Goal: Check status: Check status

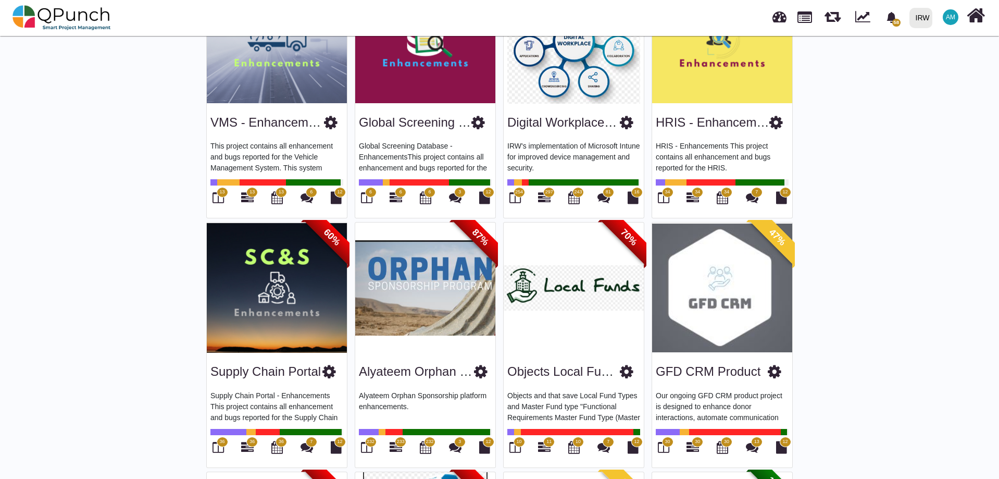
scroll to position [990, 0]
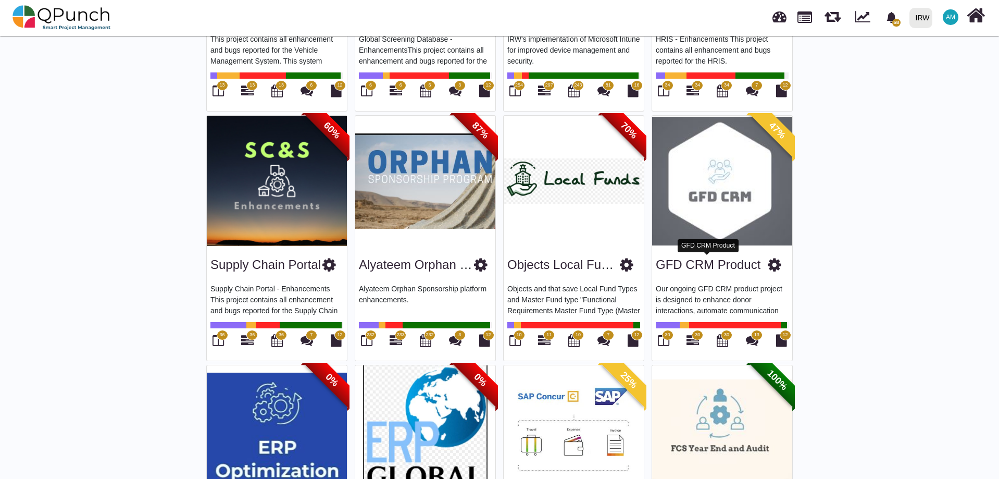
click at [714, 266] on link "GFD CRM Product" at bounding box center [708, 264] width 105 height 14
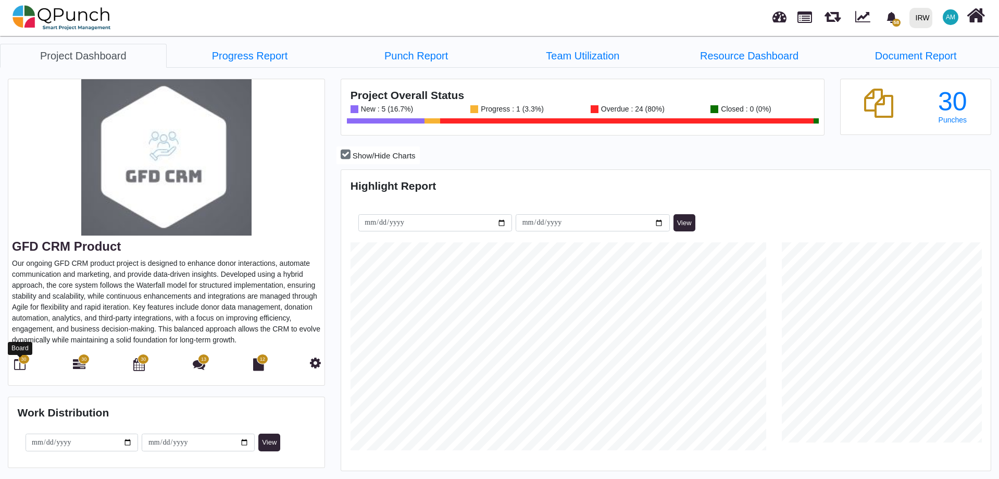
scroll to position [208, 216]
click at [21, 364] on icon at bounding box center [19, 364] width 11 height 13
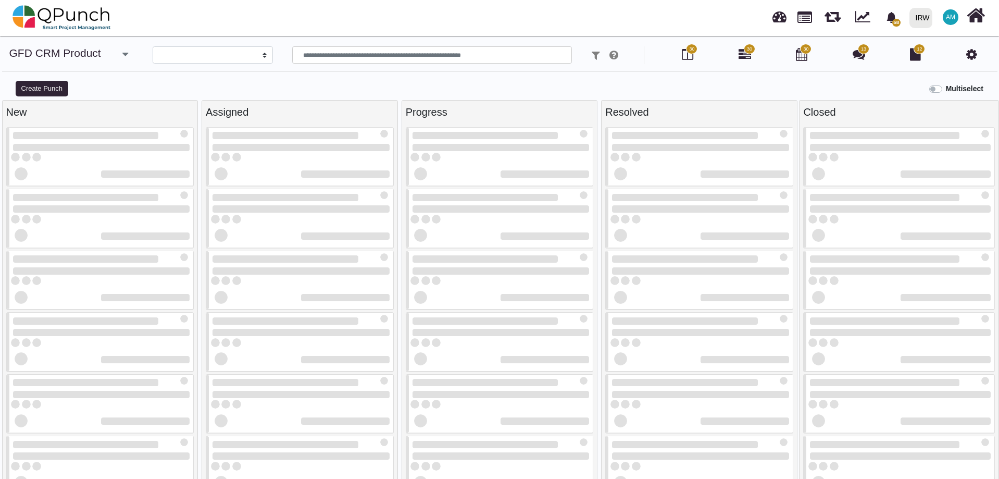
select select
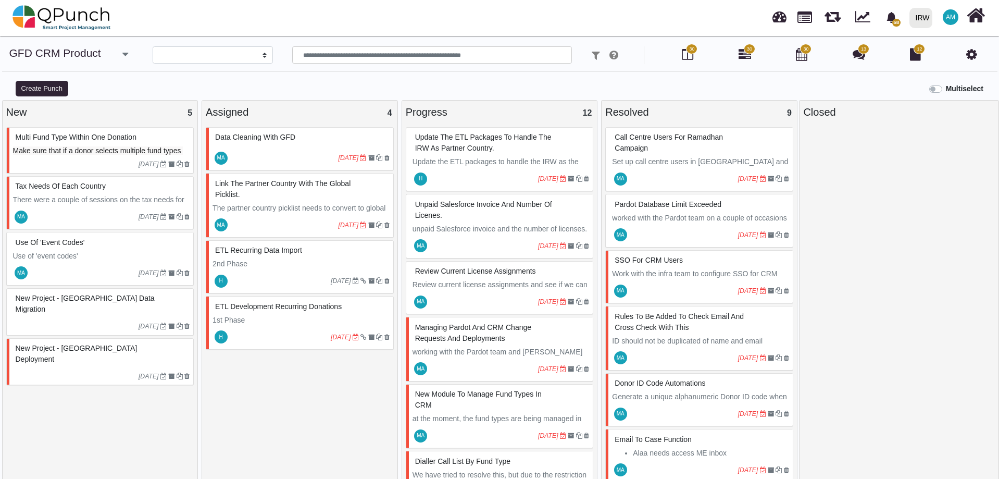
click at [103, 153] on span "Make sure that if a donor selects multiple fund types on a website for donation…" at bounding box center [98, 161] width 170 height 30
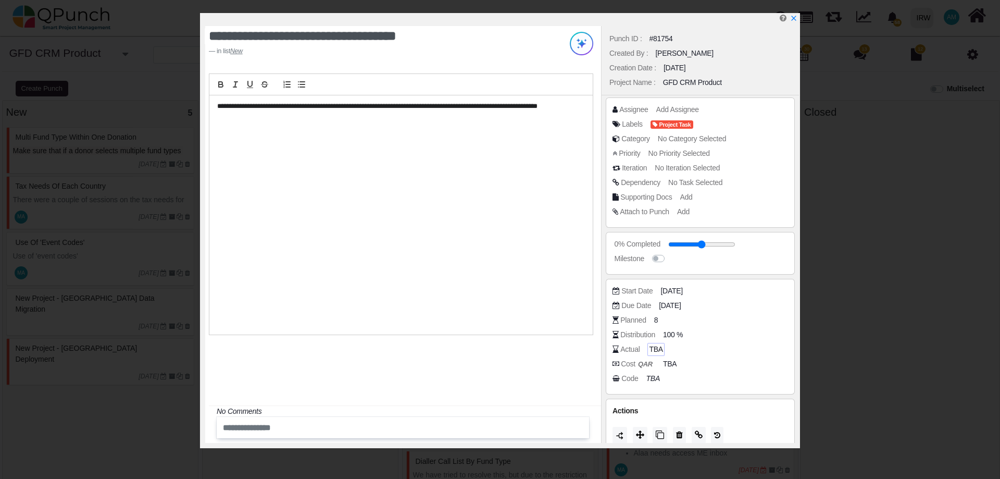
click at [651, 350] on span "TBA" at bounding box center [656, 349] width 14 height 11
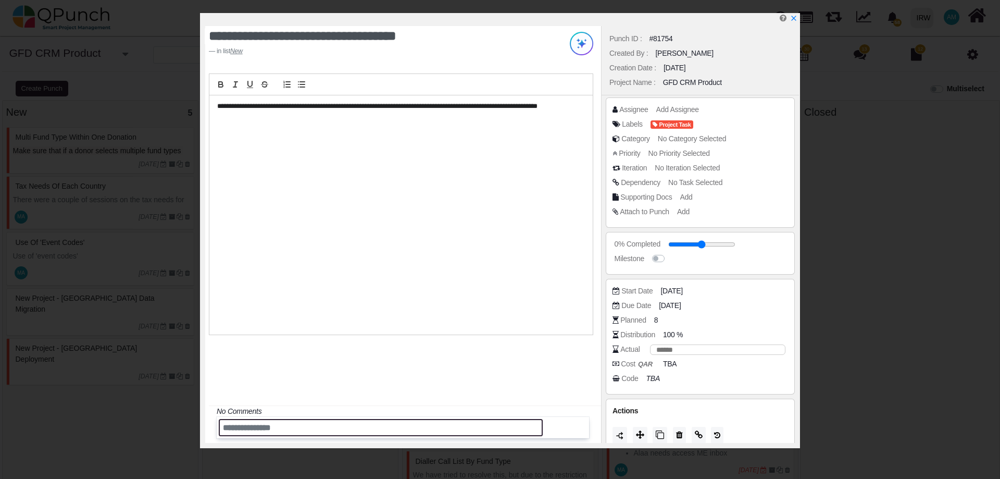
click at [356, 431] on input "text" at bounding box center [381, 427] width 324 height 17
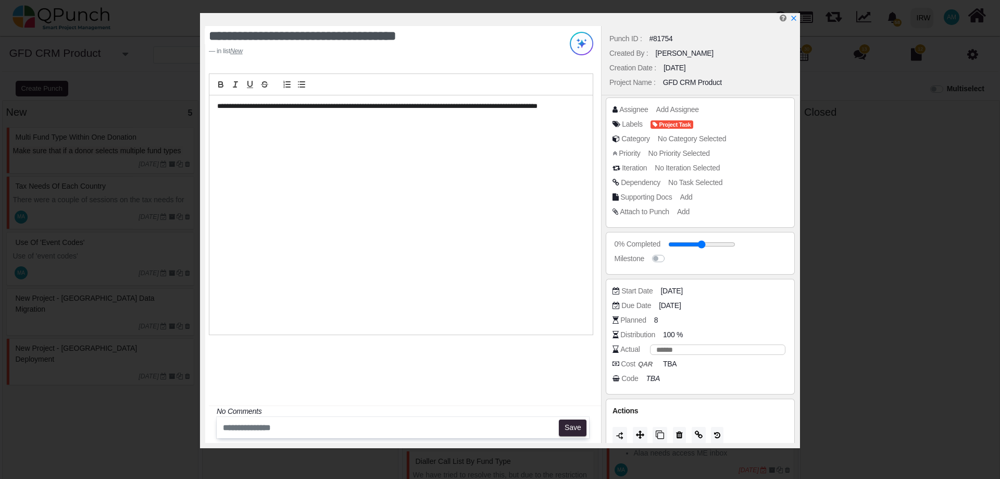
click at [341, 362] on div "**********" at bounding box center [403, 234] width 396 height 417
click at [655, 349] on input "number" at bounding box center [717, 349] width 135 height 10
click at [673, 350] on input "number" at bounding box center [717, 349] width 135 height 10
click at [666, 351] on input "number" at bounding box center [717, 349] width 135 height 10
type input "*"
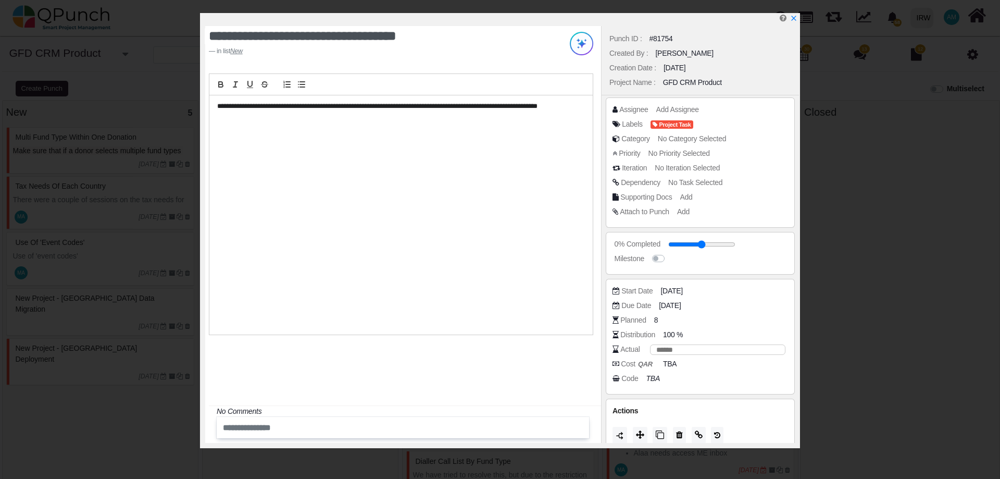
type input "*"
click at [672, 352] on input "*" at bounding box center [717, 349] width 135 height 10
type input "*"
click at [694, 362] on div "Cost QAR TBA" at bounding box center [703, 363] width 181 height 10
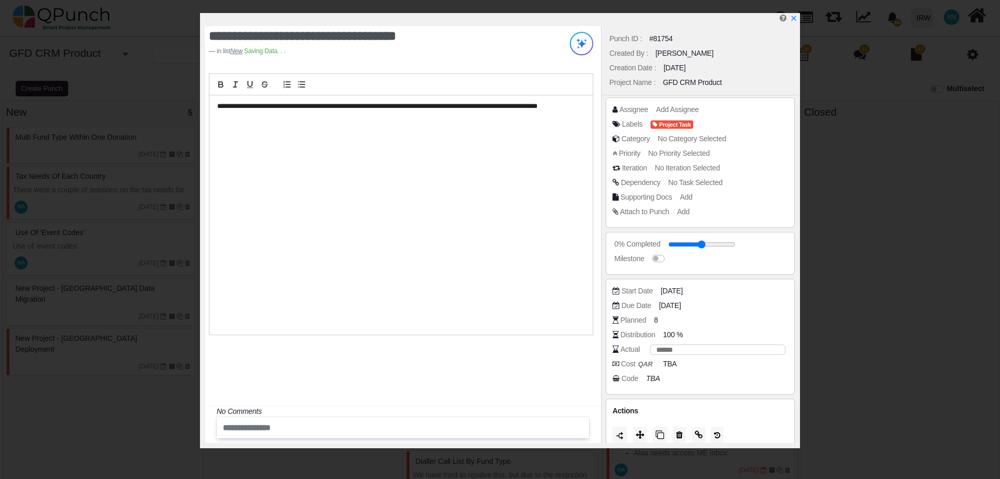
drag, startPoint x: 682, startPoint y: 349, endPoint x: 592, endPoint y: 364, distance: 91.0
click at [593, 365] on div "**********" at bounding box center [500, 230] width 600 height 435
click at [662, 351] on div "Actual 2" at bounding box center [703, 349] width 181 height 10
click at [662, 350] on div "Actual 2" at bounding box center [703, 349] width 181 height 10
click at [650, 351] on span "2" at bounding box center [651, 349] width 4 height 11
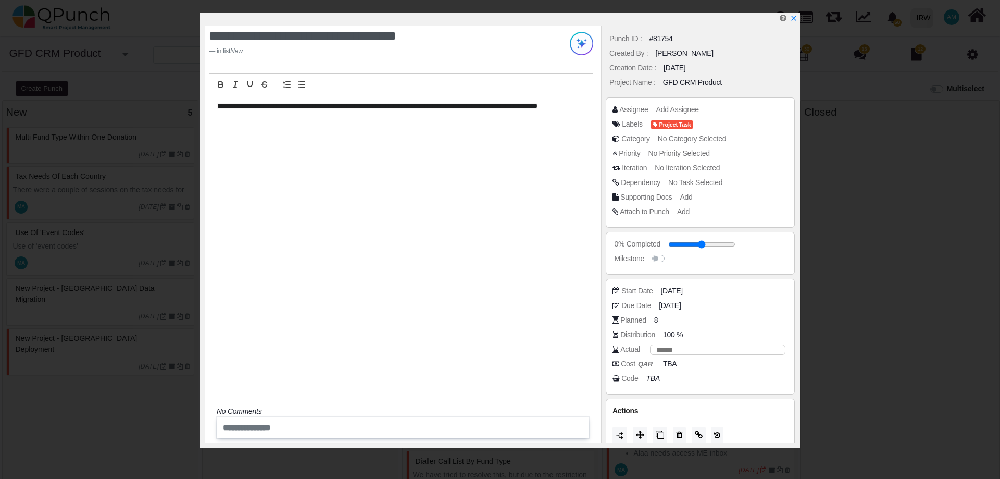
drag, startPoint x: 662, startPoint y: 351, endPoint x: 648, endPoint y: 349, distance: 13.8
click at [648, 349] on div "*" at bounding box center [715, 349] width 141 height 11
click at [724, 392] on div "Start Date [DATE] Due Date [DATE] Planned 8 Distribution 100 % Actual Cost QAR …" at bounding box center [700, 337] width 189 height 116
click at [562, 374] on div "**********" at bounding box center [403, 234] width 396 height 417
click at [796, 18] on icon "x" at bounding box center [793, 19] width 8 height 8
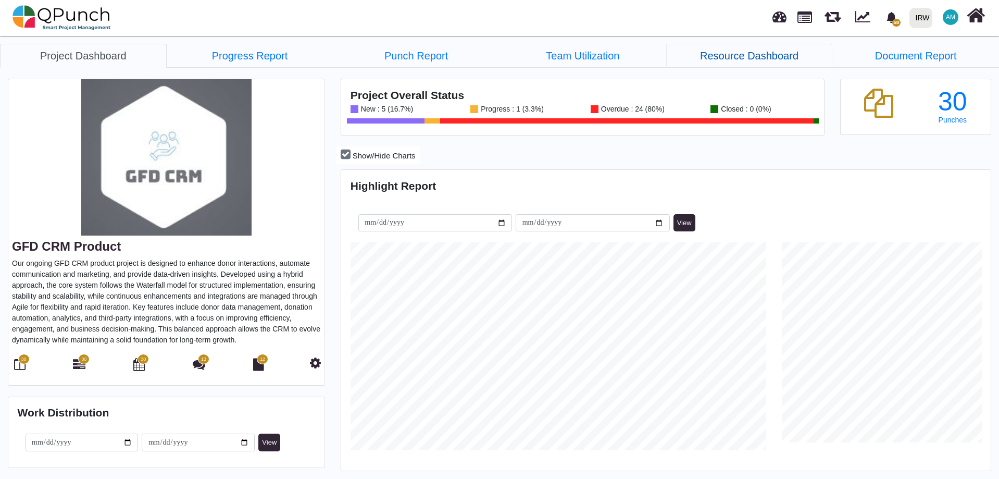
scroll to position [208, 216]
click at [589, 52] on link "Team Utilization" at bounding box center [583, 56] width 167 height 24
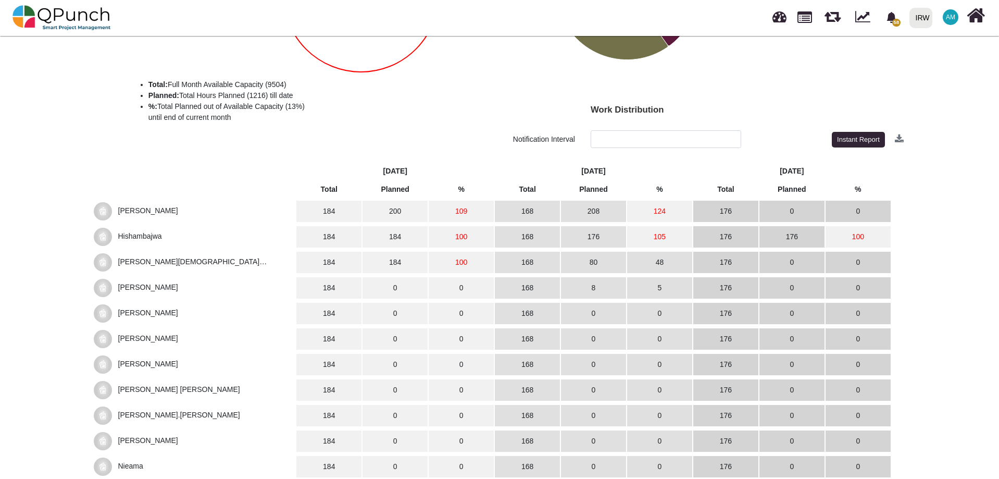
scroll to position [242, 0]
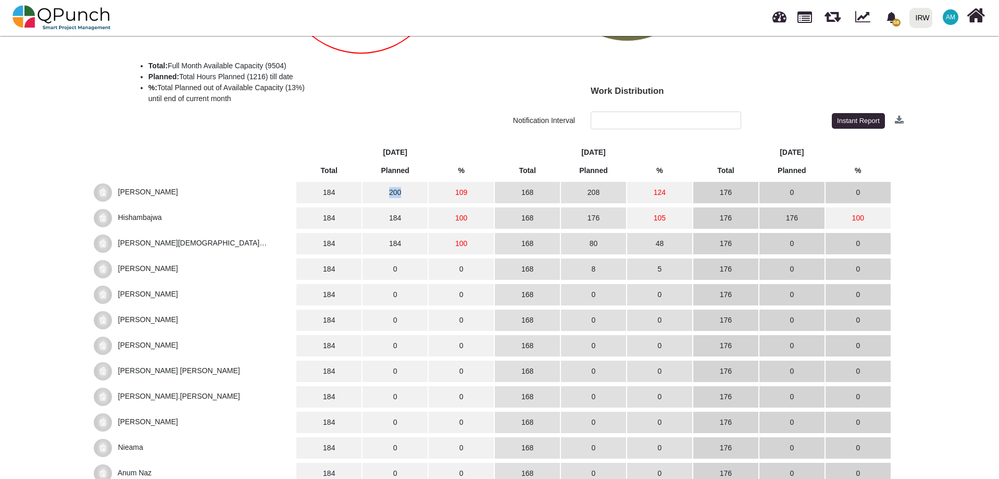
drag, startPoint x: 384, startPoint y: 191, endPoint x: 401, endPoint y: 192, distance: 16.7
click at [401, 192] on td "200" at bounding box center [395, 192] width 65 height 21
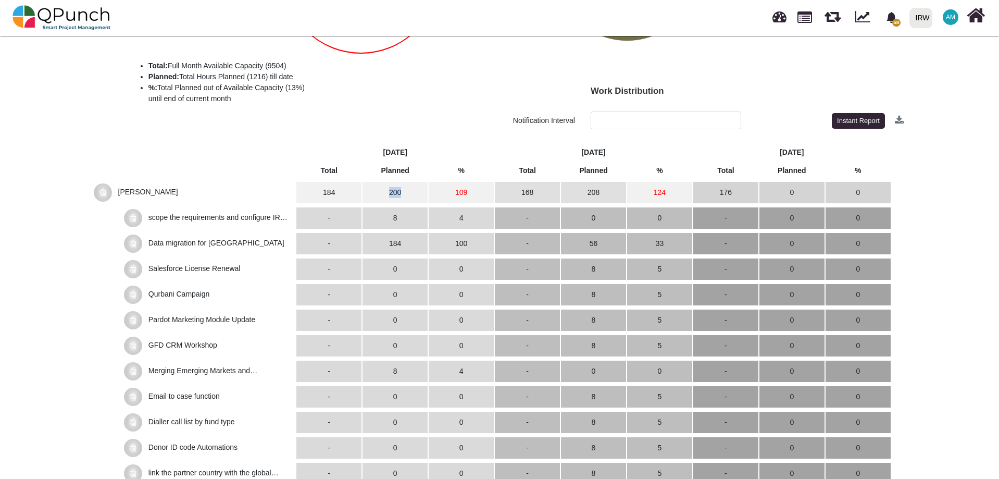
click at [403, 187] on td "200" at bounding box center [395, 192] width 65 height 21
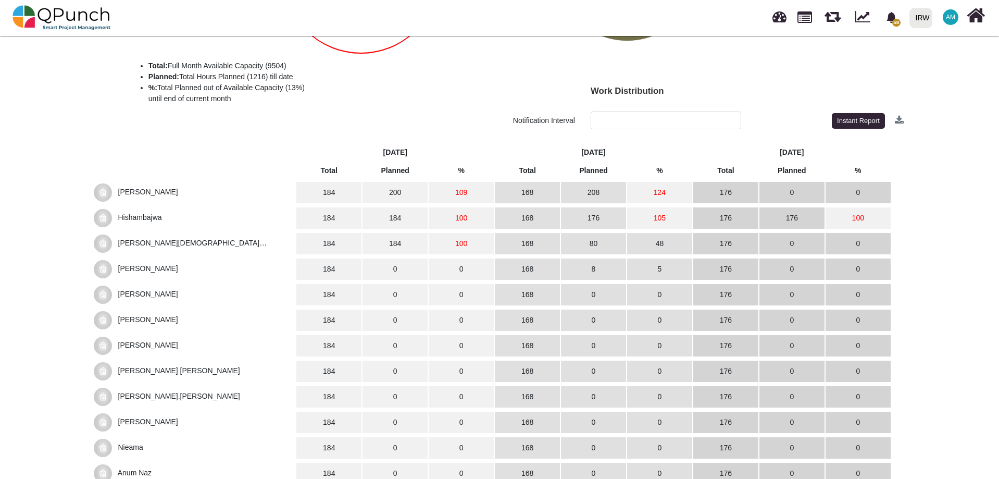
click at [401, 187] on td "200" at bounding box center [395, 192] width 65 height 21
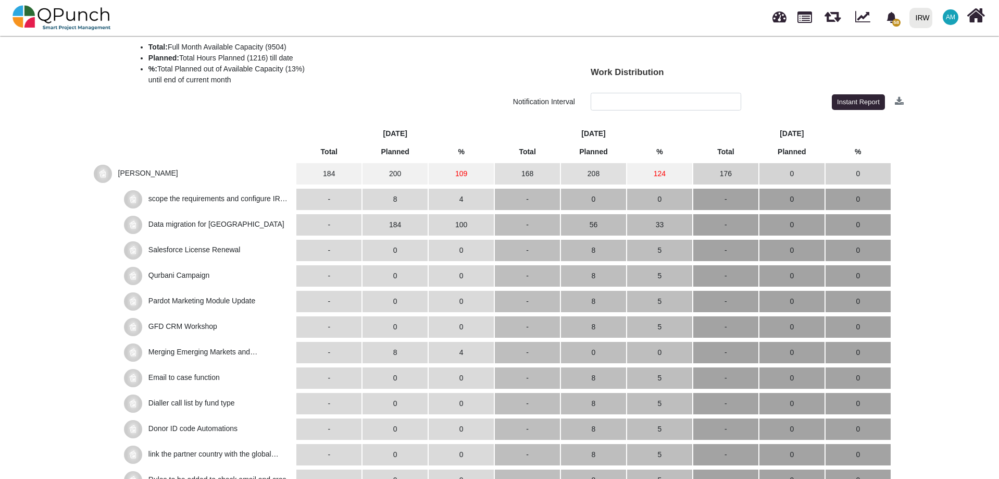
scroll to position [294, 0]
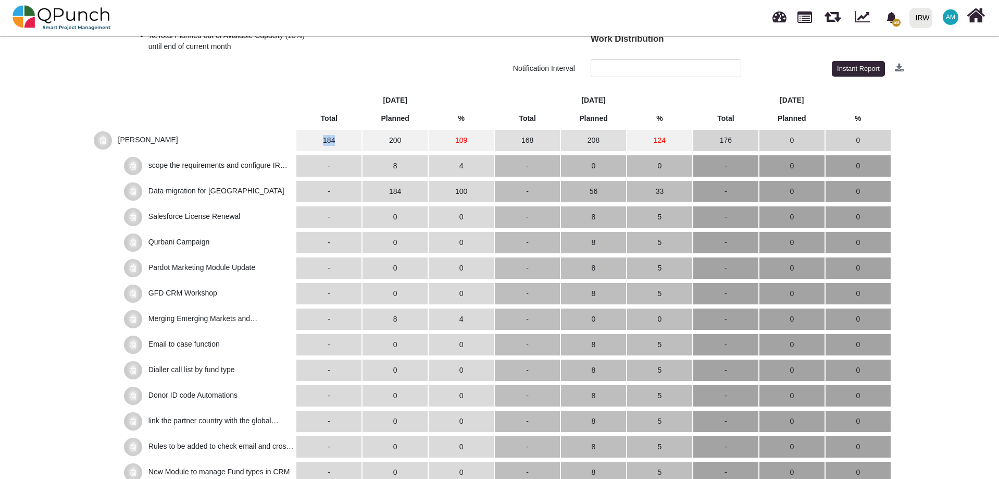
drag, startPoint x: 322, startPoint y: 139, endPoint x: 351, endPoint y: 131, distance: 30.2
click at [351, 131] on td "184" at bounding box center [328, 140] width 65 height 21
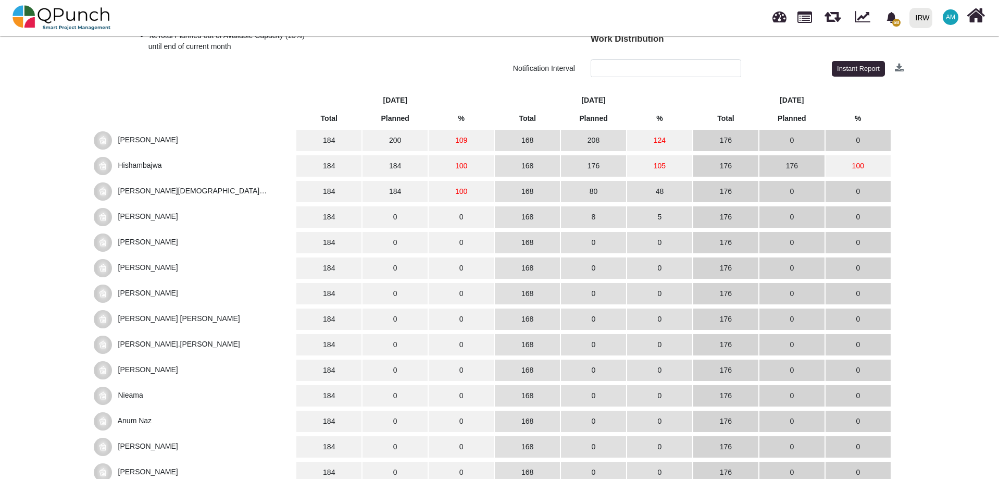
click at [318, 97] on th "[DATE]" at bounding box center [394, 100] width 197 height 14
drag, startPoint x: 311, startPoint y: 104, endPoint x: 342, endPoint y: 122, distance: 35.7
click at [342, 122] on table "[DATE] August [DATE] Total Planned % Total Planned % Total Planned % [PERSON_NA…" at bounding box center [491, 339] width 801 height 500
click at [325, 140] on td "184" at bounding box center [328, 140] width 65 height 21
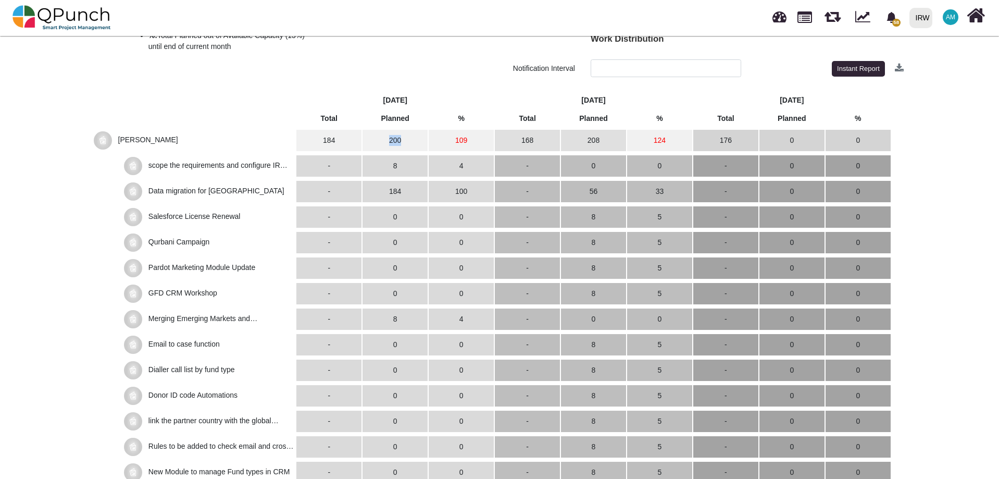
drag, startPoint x: 384, startPoint y: 139, endPoint x: 413, endPoint y: 147, distance: 30.3
click at [413, 147] on td "200" at bounding box center [395, 140] width 65 height 21
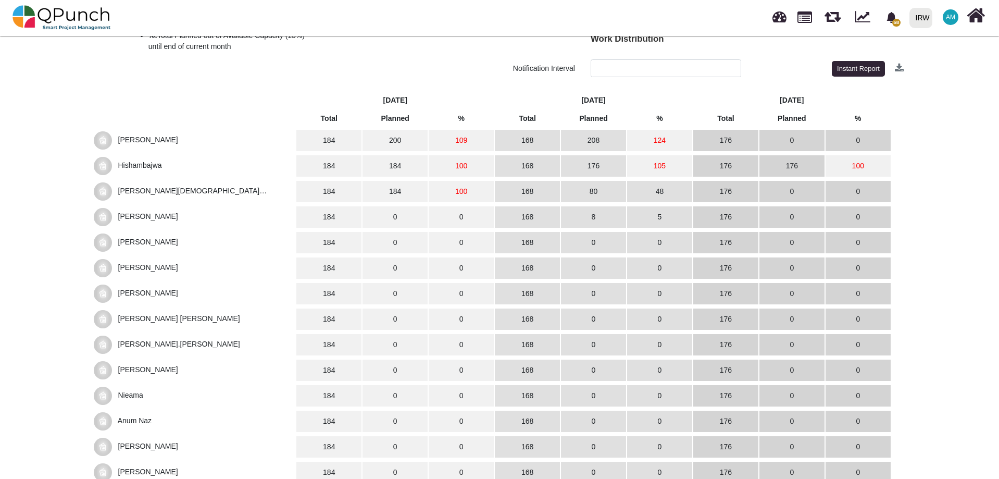
click at [462, 140] on td "109" at bounding box center [461, 140] width 65 height 21
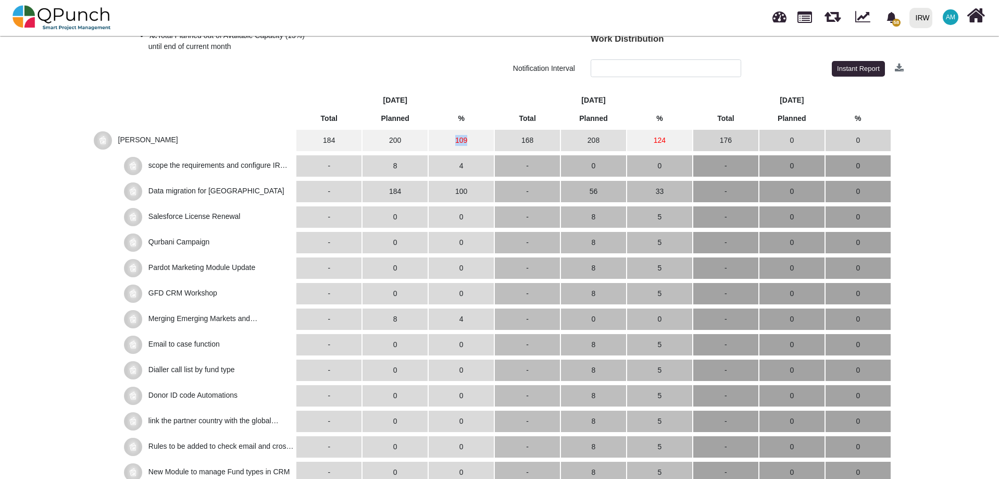
drag, startPoint x: 452, startPoint y: 137, endPoint x: 472, endPoint y: 142, distance: 20.9
click at [472, 142] on td "109" at bounding box center [461, 140] width 65 height 21
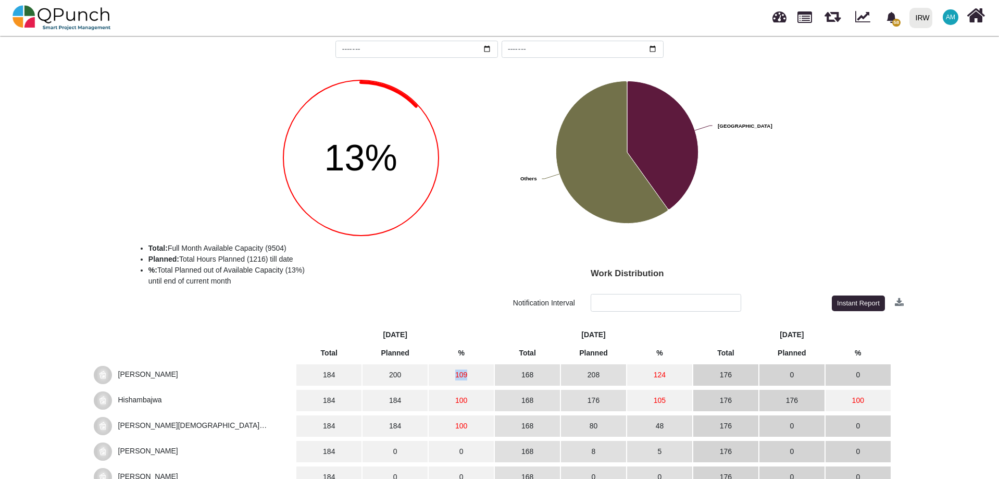
scroll to position [0, 0]
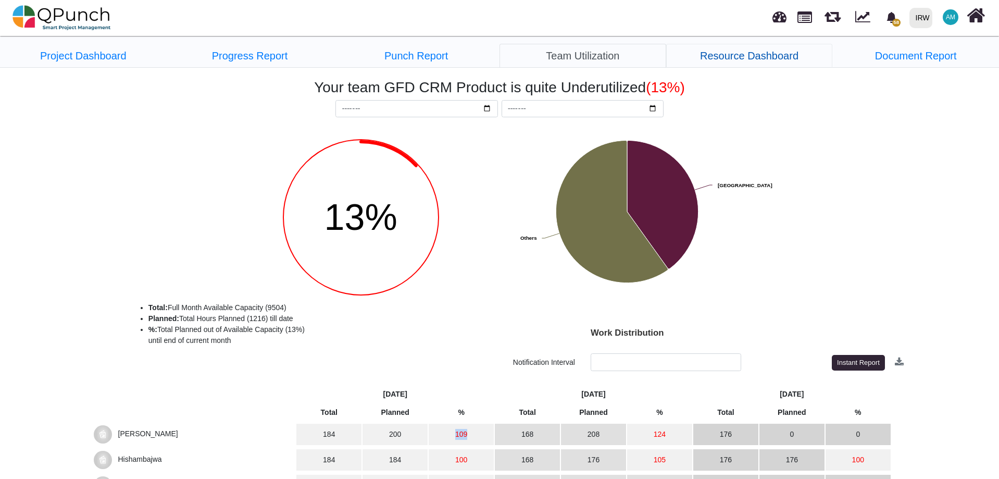
click at [748, 58] on link "Resource Dashboard" at bounding box center [749, 56] width 167 height 24
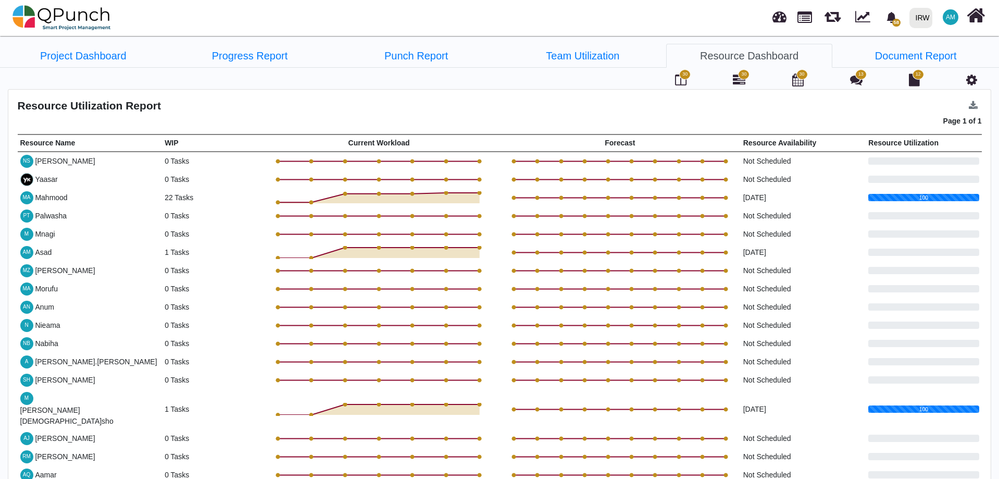
click at [238, 109] on h4 "Resource Utilization Report" at bounding box center [500, 105] width 964 height 13
click at [237, 109] on h4 "Resource Utilization Report" at bounding box center [500, 105] width 964 height 13
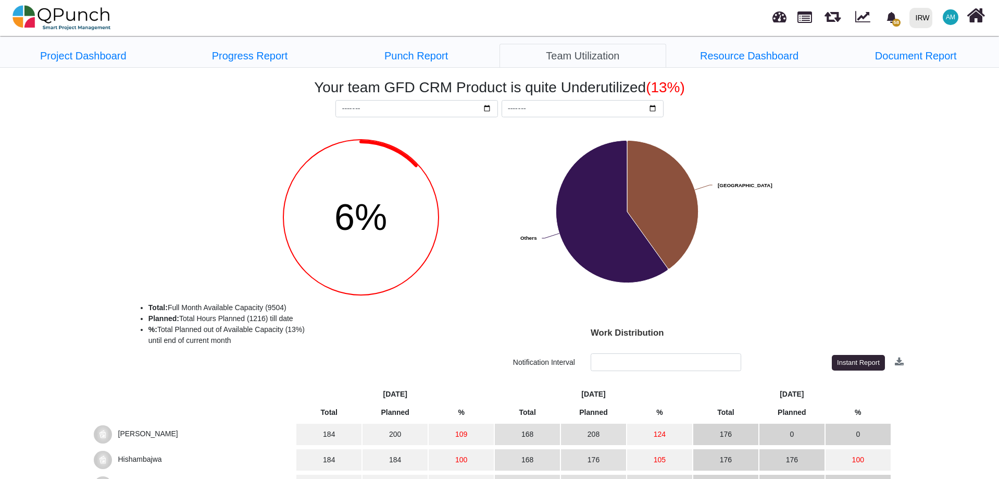
scroll to position [33, 0]
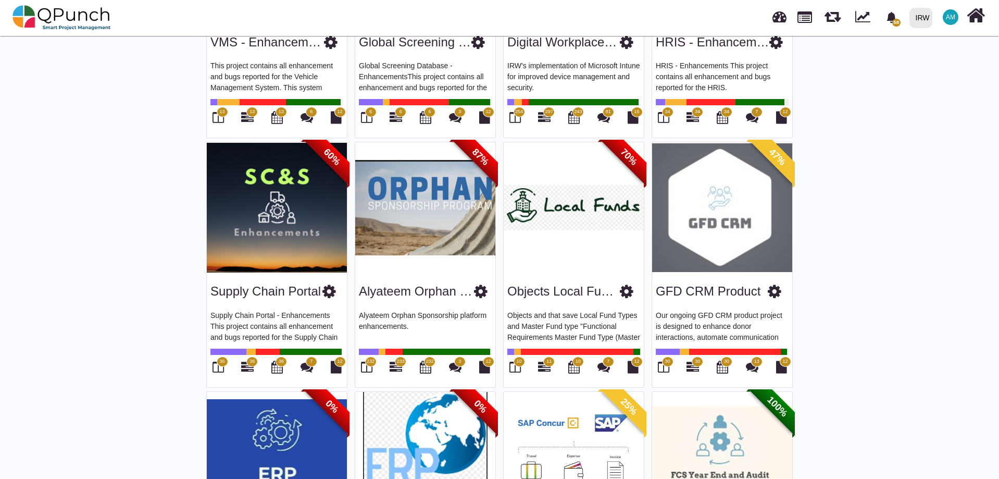
scroll to position [971, 0]
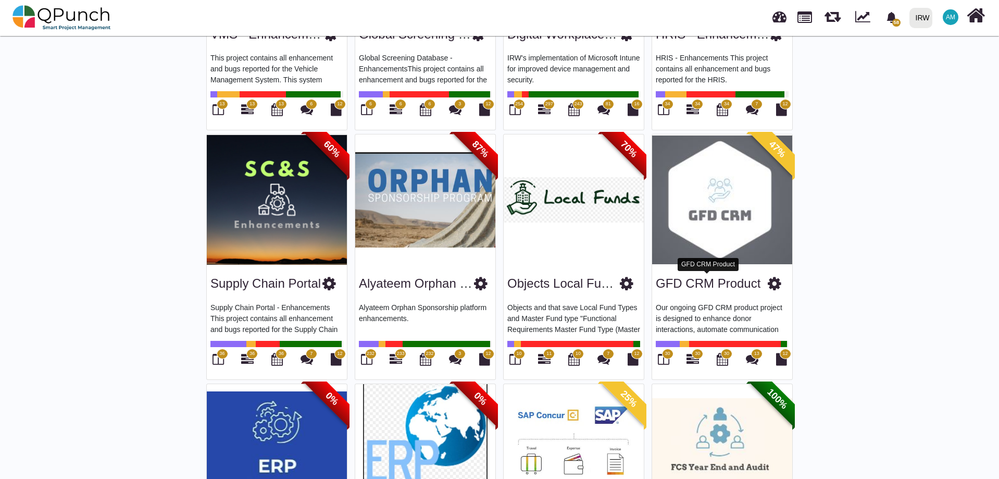
click at [704, 285] on link "GFD CRM Product" at bounding box center [708, 283] width 105 height 14
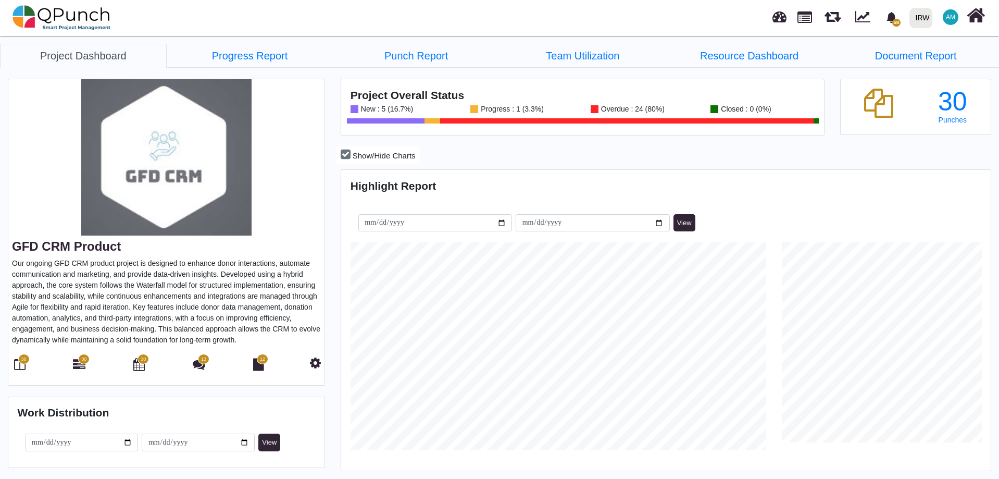
scroll to position [287, 647]
click at [19, 361] on span "30" at bounding box center [23, 359] width 11 height 10
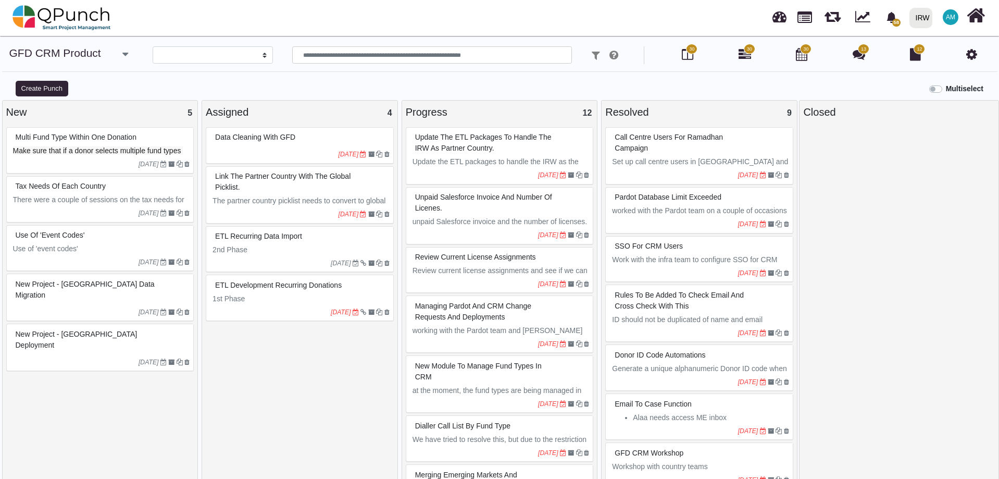
select select
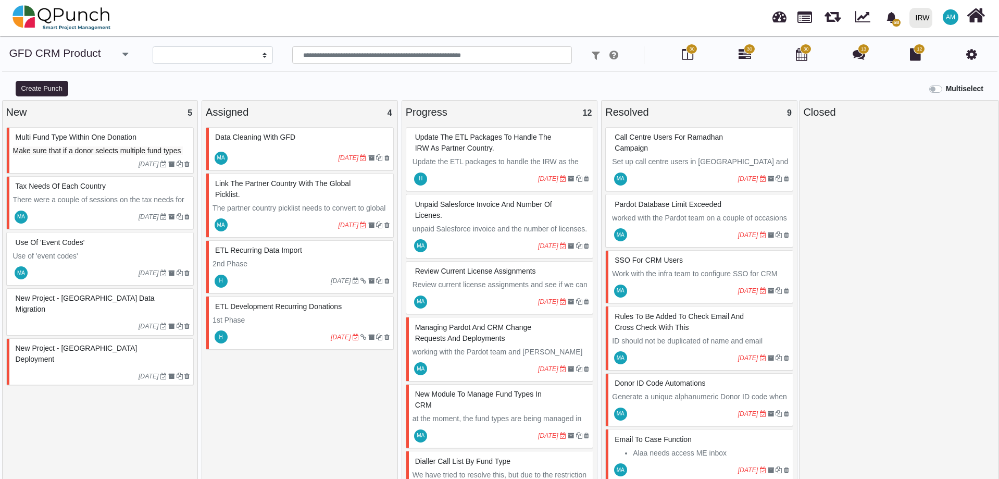
click at [72, 148] on span "Make sure that if a donor selects multiple fund types on a website for donation…" at bounding box center [98, 161] width 170 height 30
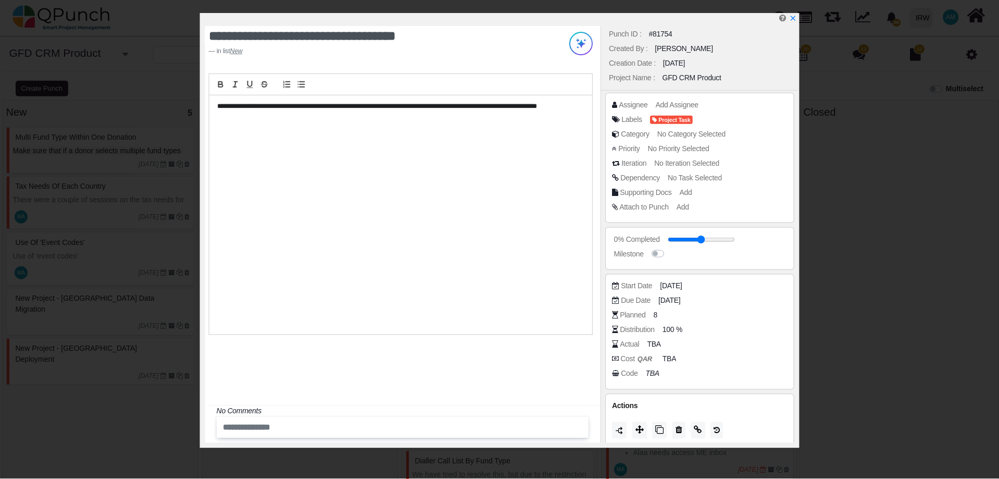
scroll to position [9, 0]
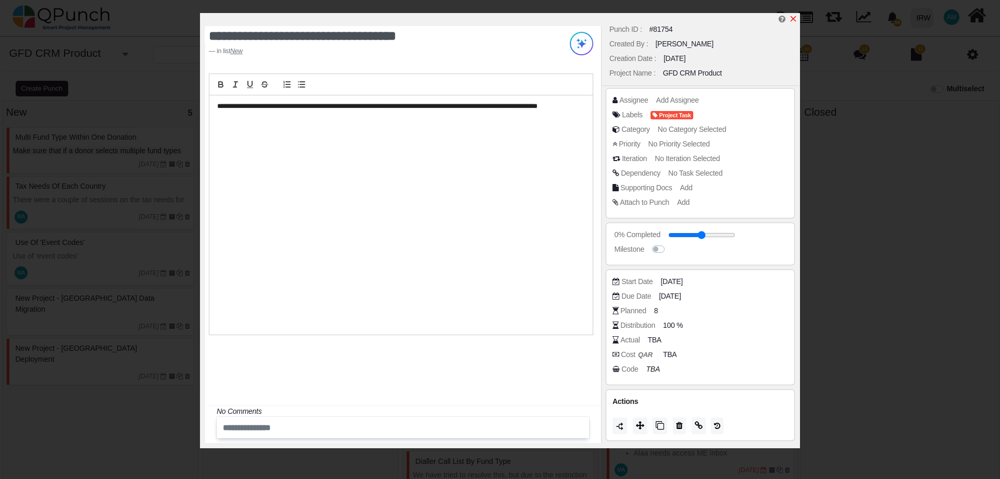
click at [797, 18] on icon "x" at bounding box center [793, 19] width 8 height 8
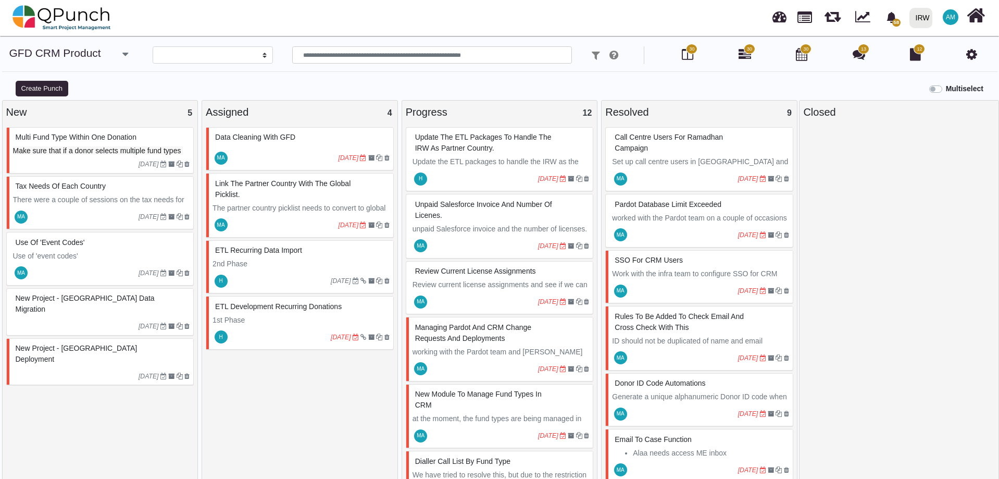
click at [455, 294] on div at bounding box center [483, 301] width 109 height 17
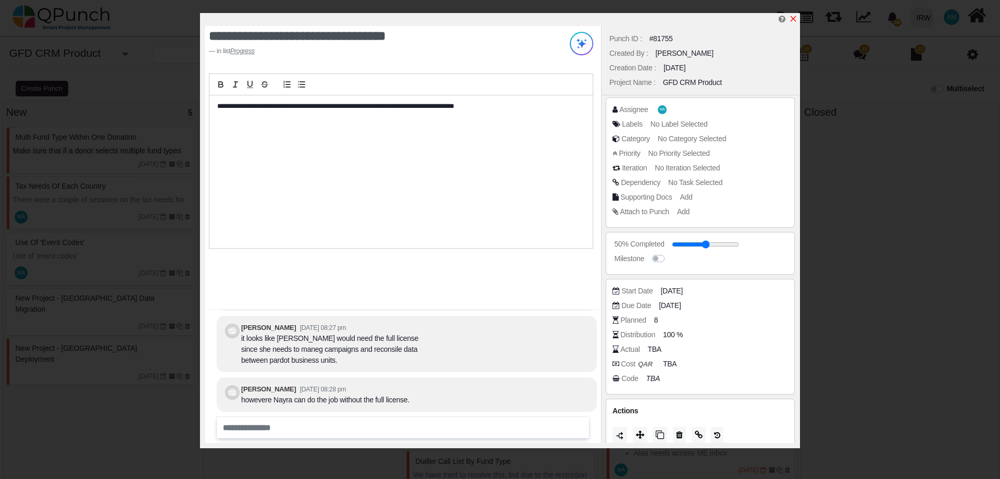
click at [794, 18] on icon "x" at bounding box center [794, 19] width 6 height 6
